Goal: Check status: Check status

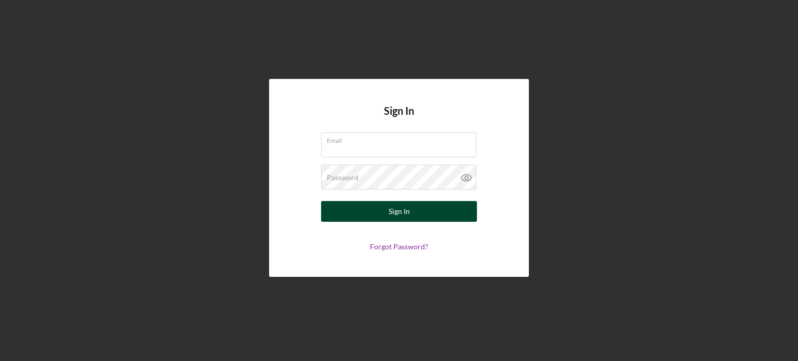
type input "[EMAIL_ADDRESS][DOMAIN_NAME]"
click at [365, 210] on button "Sign In" at bounding box center [399, 211] width 156 height 21
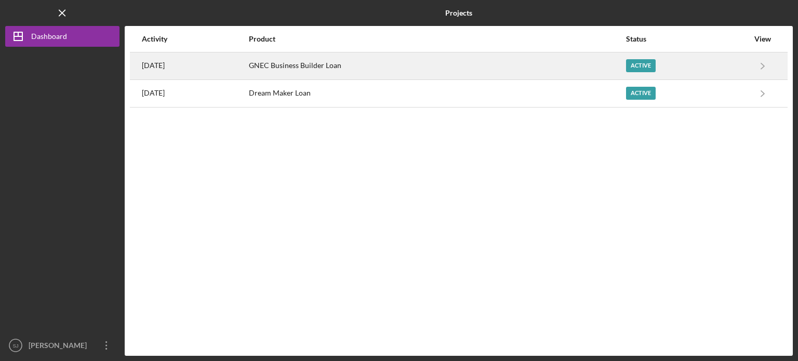
click at [545, 67] on div "GNEC Business Builder Loan" at bounding box center [437, 66] width 376 height 26
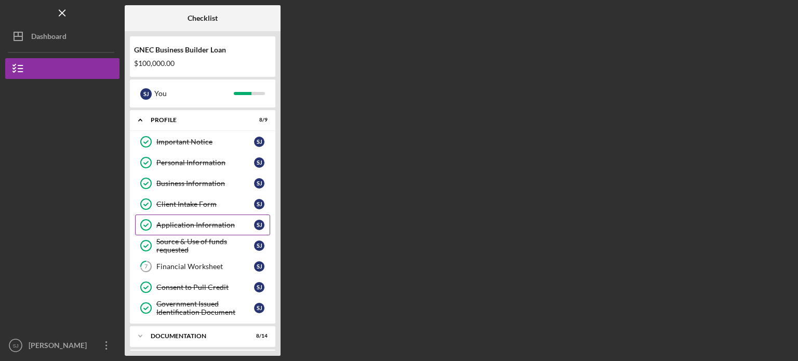
scroll to position [46, 0]
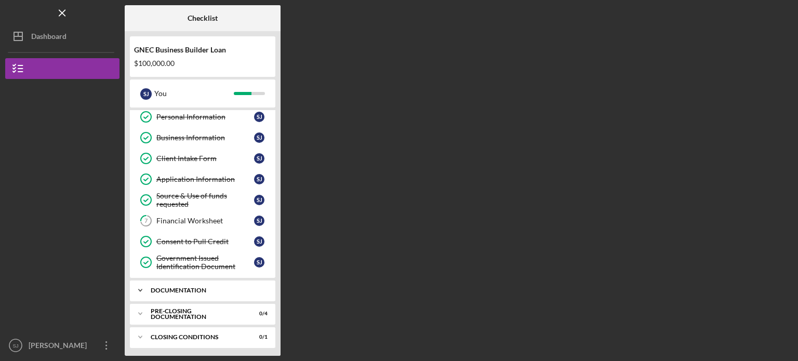
click at [221, 287] on div "Documentation" at bounding box center [207, 290] width 112 height 6
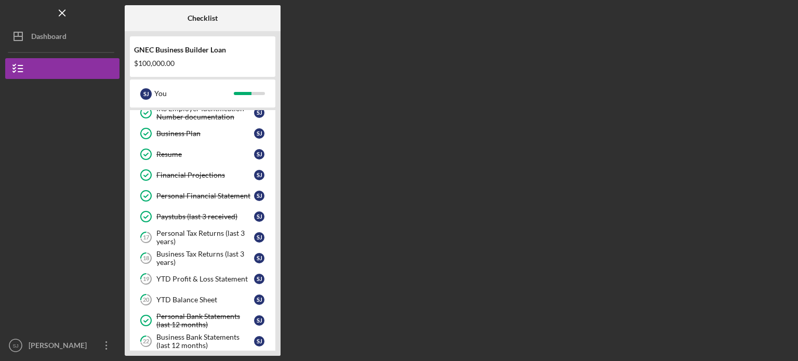
scroll to position [340, 0]
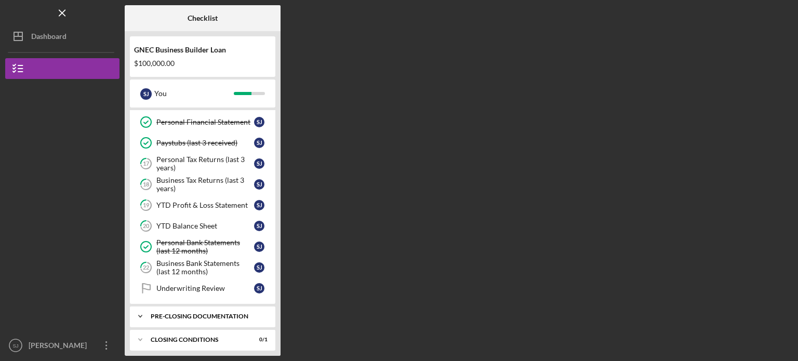
click at [219, 313] on div "Pre-Closing Documentation" at bounding box center [207, 316] width 112 height 6
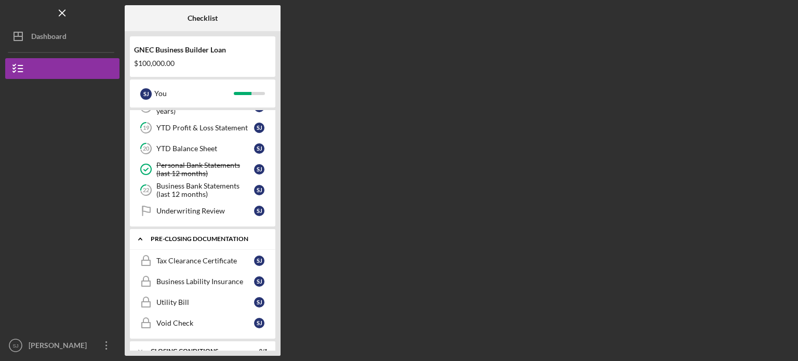
scroll to position [428, 0]
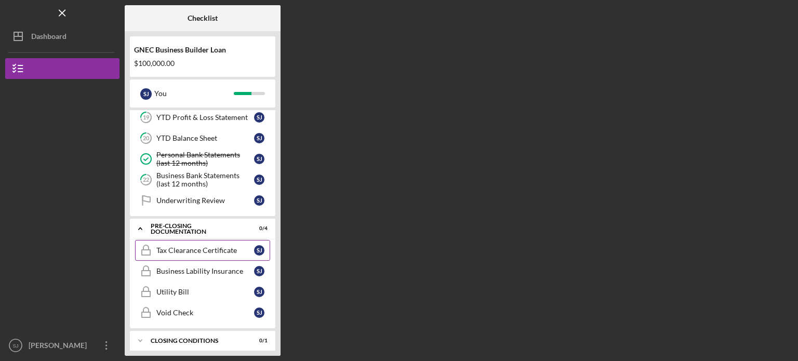
click at [228, 251] on link "Tax Clearance Certificate Tax Clearance Certificate [PERSON_NAME]" at bounding box center [202, 250] width 135 height 21
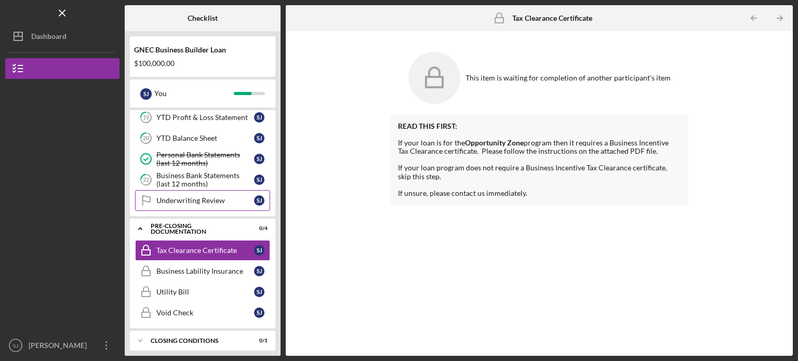
click at [216, 190] on link "Underwriting Review Underwriting Review [PERSON_NAME]" at bounding box center [202, 200] width 135 height 21
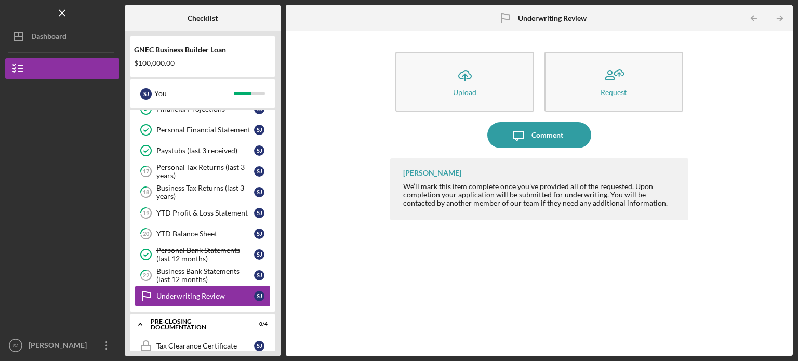
scroll to position [333, 0]
